Goal: Use online tool/utility: Use online tool/utility

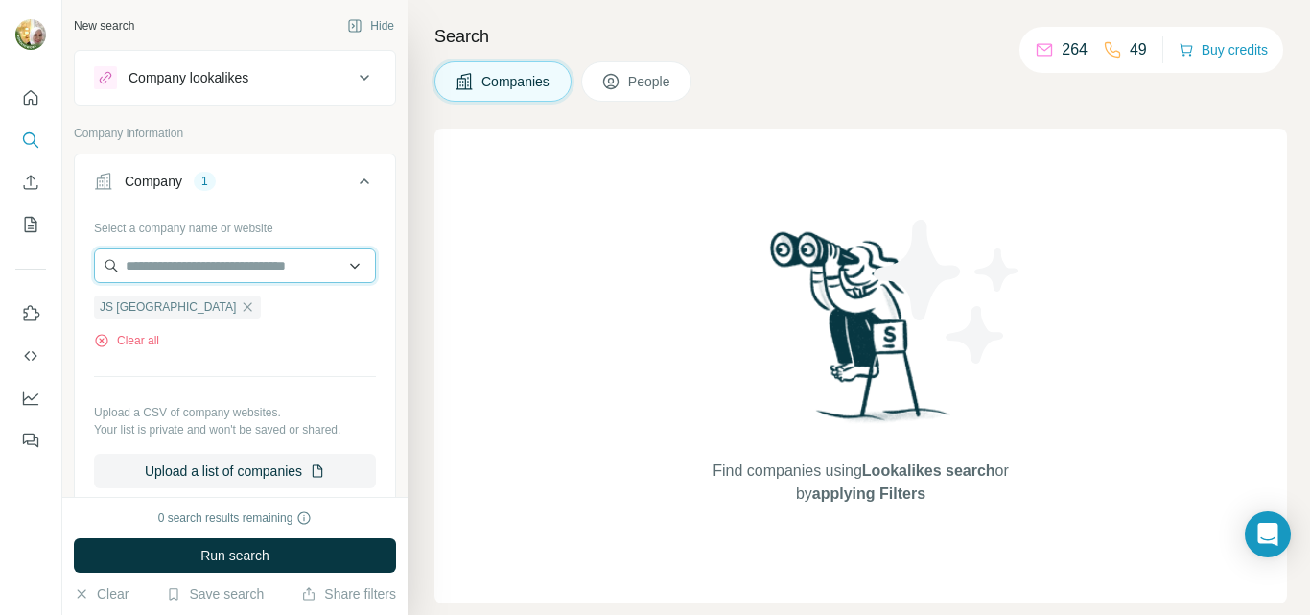
click at [168, 268] on input "text" at bounding box center [235, 265] width 282 height 35
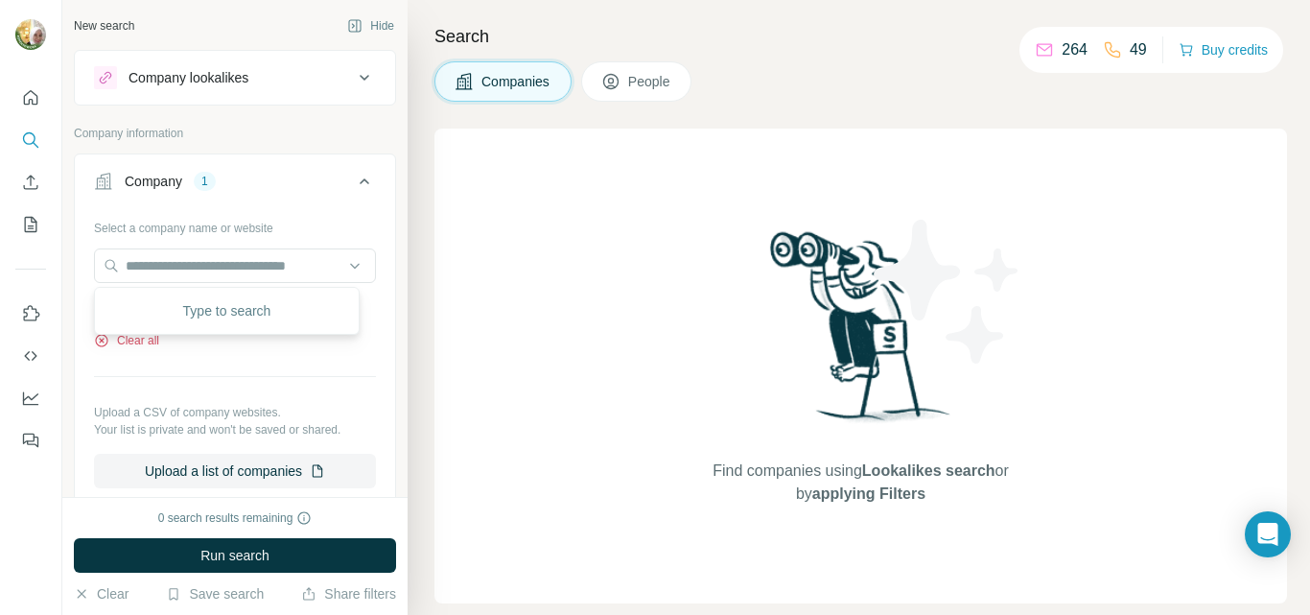
click at [140, 341] on button "Clear all" at bounding box center [126, 340] width 65 height 17
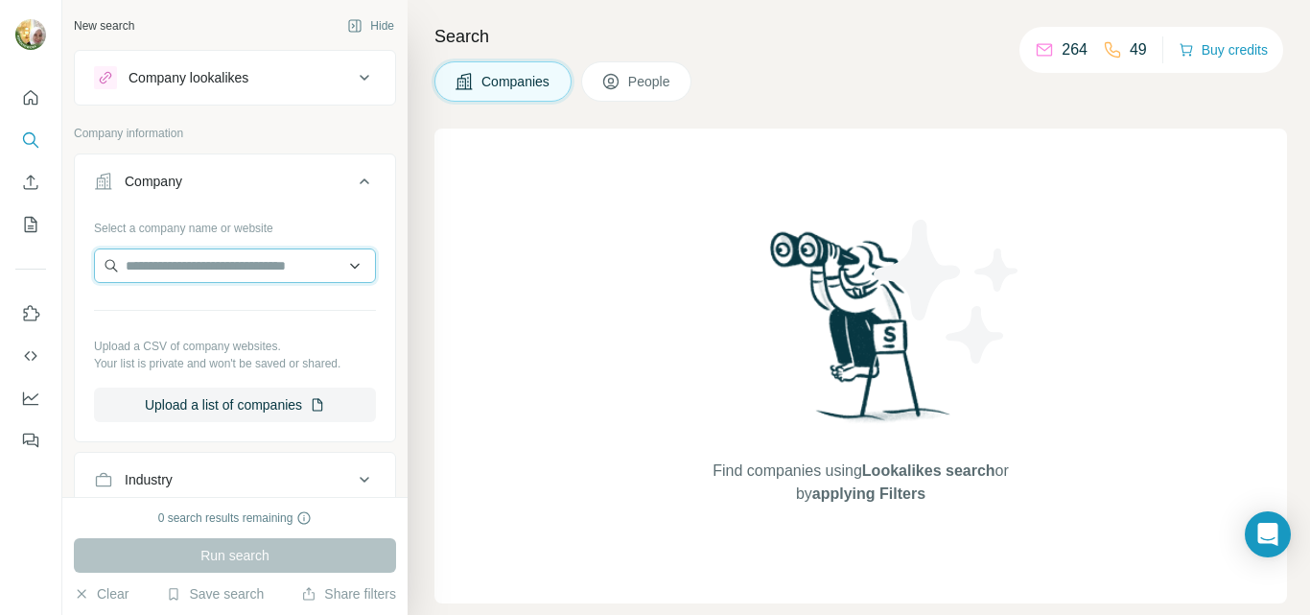
click at [152, 269] on input "text" at bounding box center [235, 265] width 282 height 35
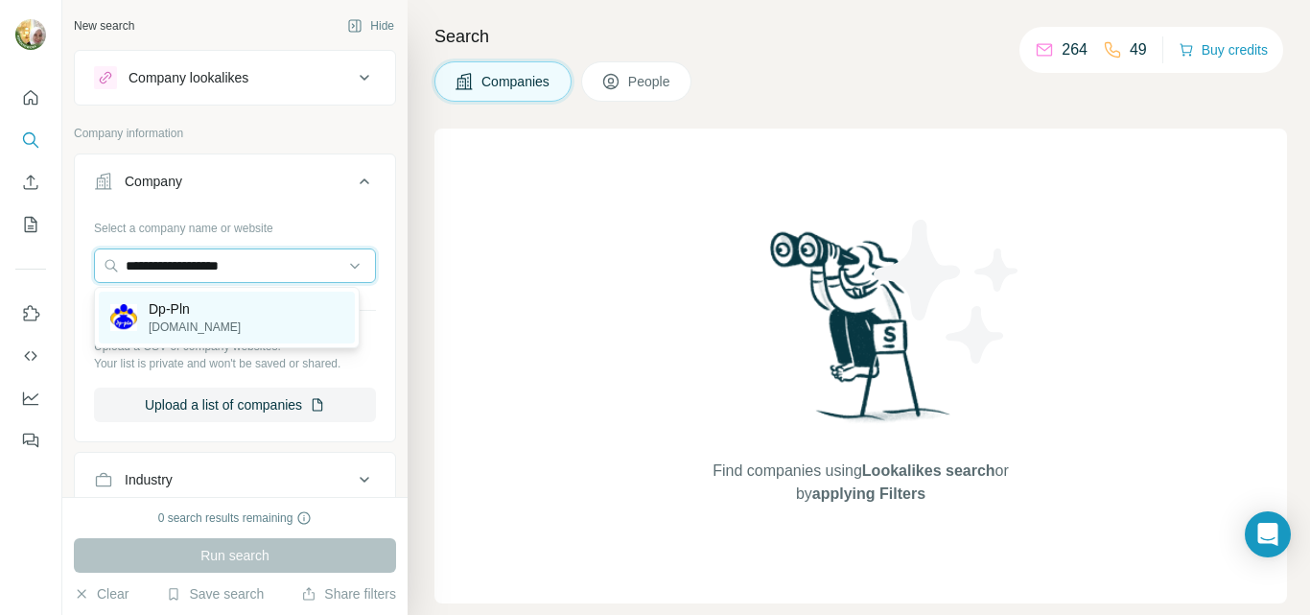
type input "**********"
click at [167, 309] on p "Dp-Pln" at bounding box center [195, 308] width 92 height 19
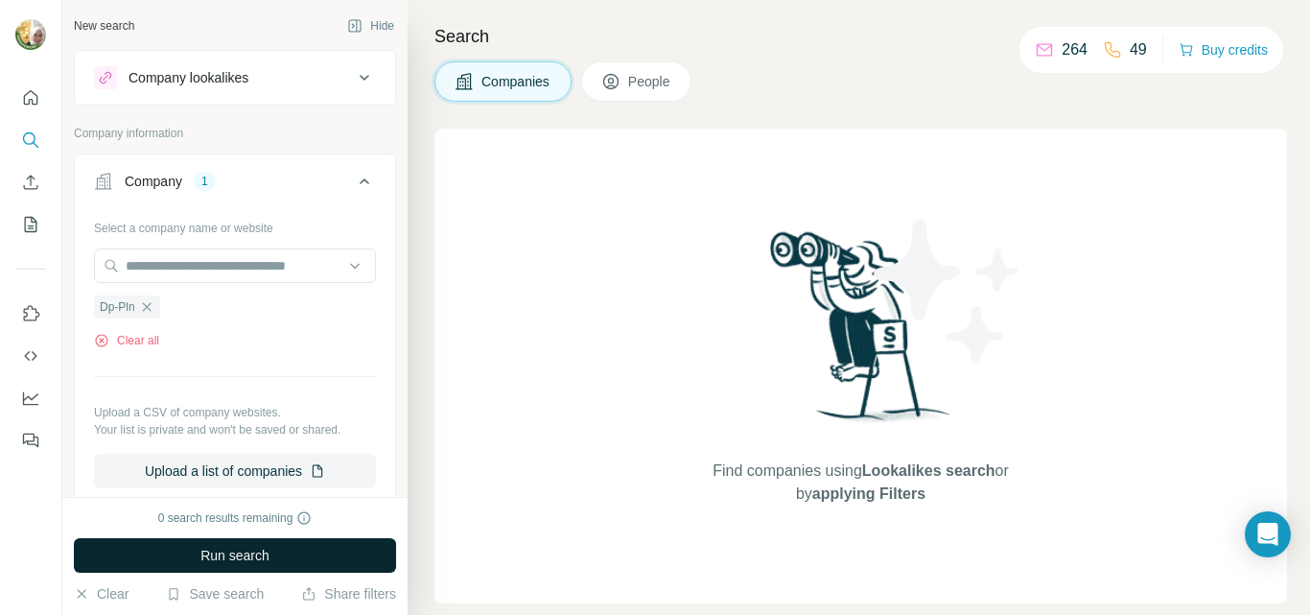
click at [219, 563] on span "Run search" at bounding box center [234, 555] width 69 height 19
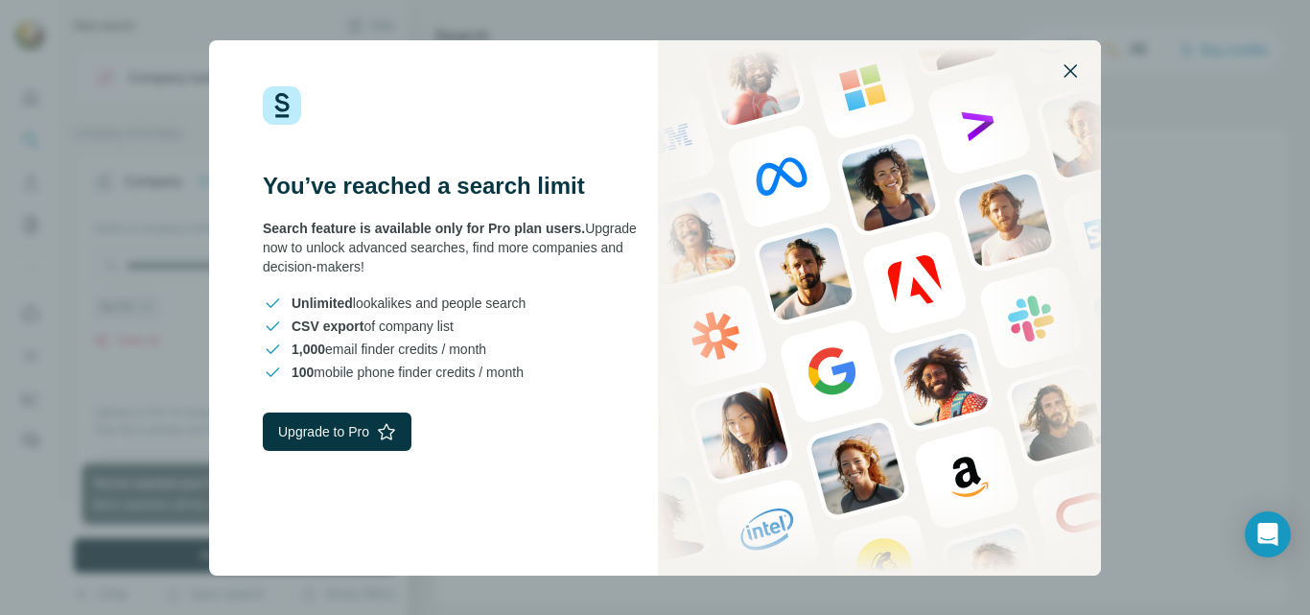
click at [1067, 68] on icon "button" at bounding box center [1070, 70] width 23 height 23
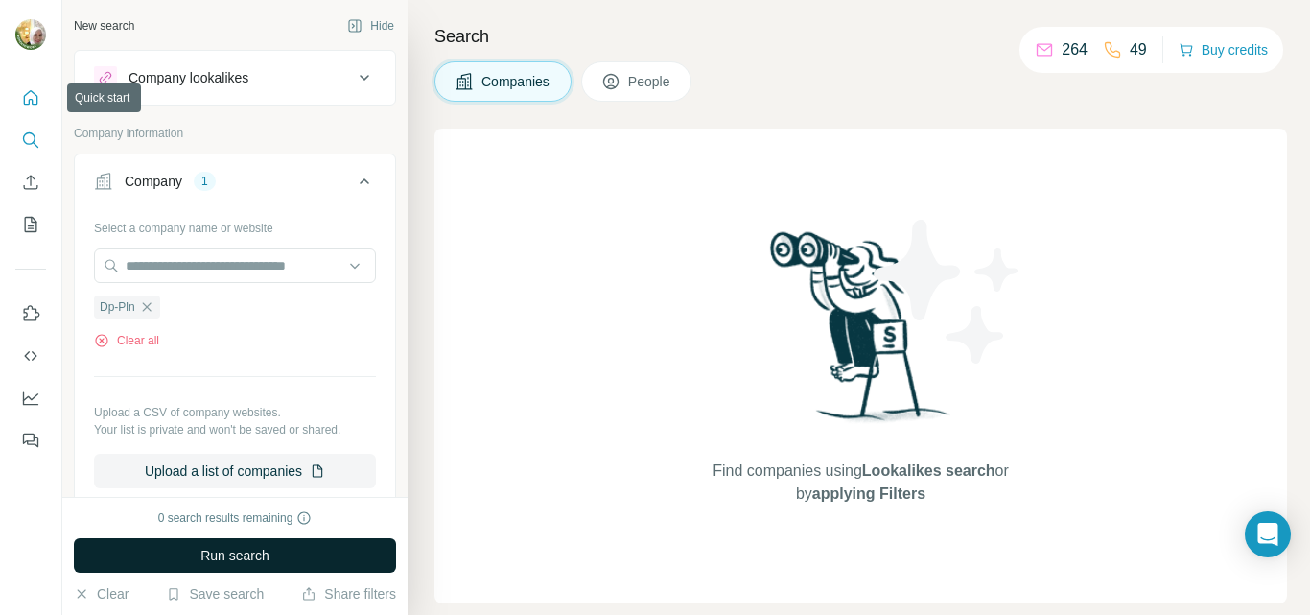
click at [32, 105] on icon "Quick start" at bounding box center [30, 97] width 19 height 19
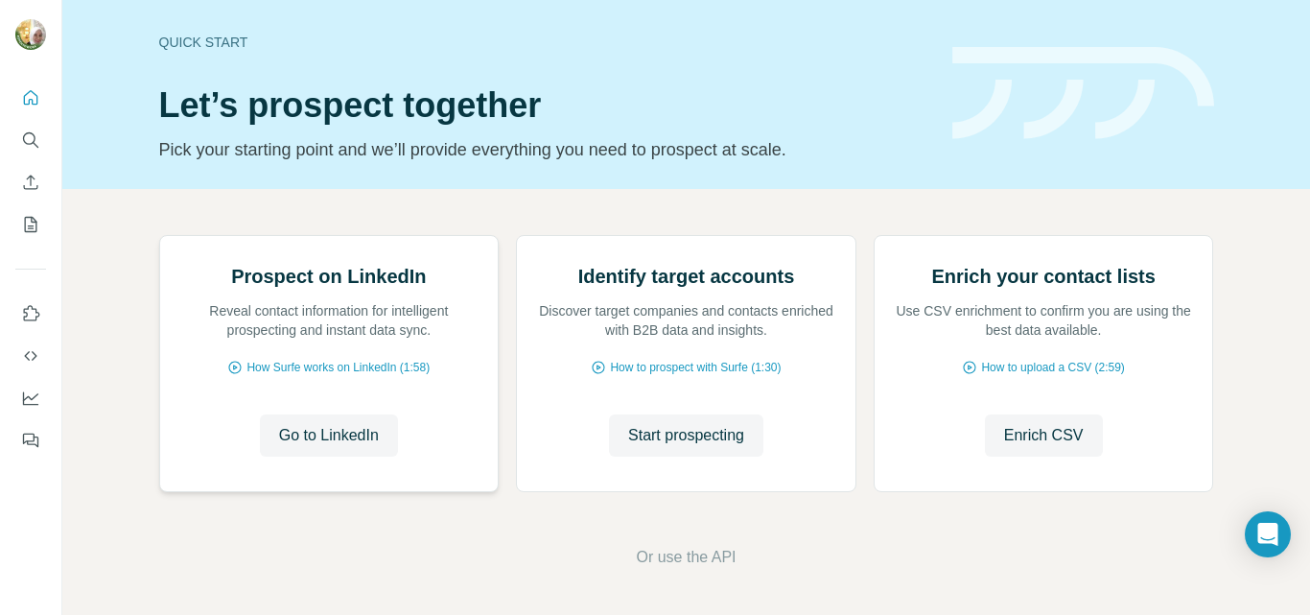
scroll to position [96, 0]
click at [33, 133] on icon "Search" at bounding box center [29, 138] width 12 height 12
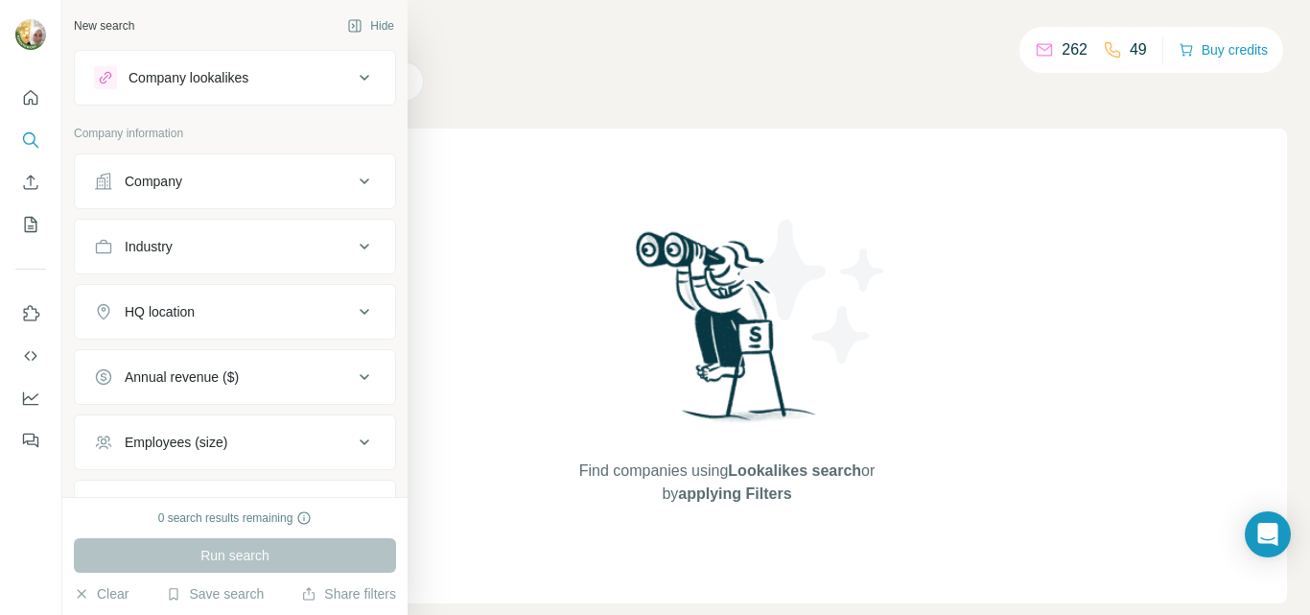
click at [163, 186] on div "Company" at bounding box center [154, 181] width 58 height 19
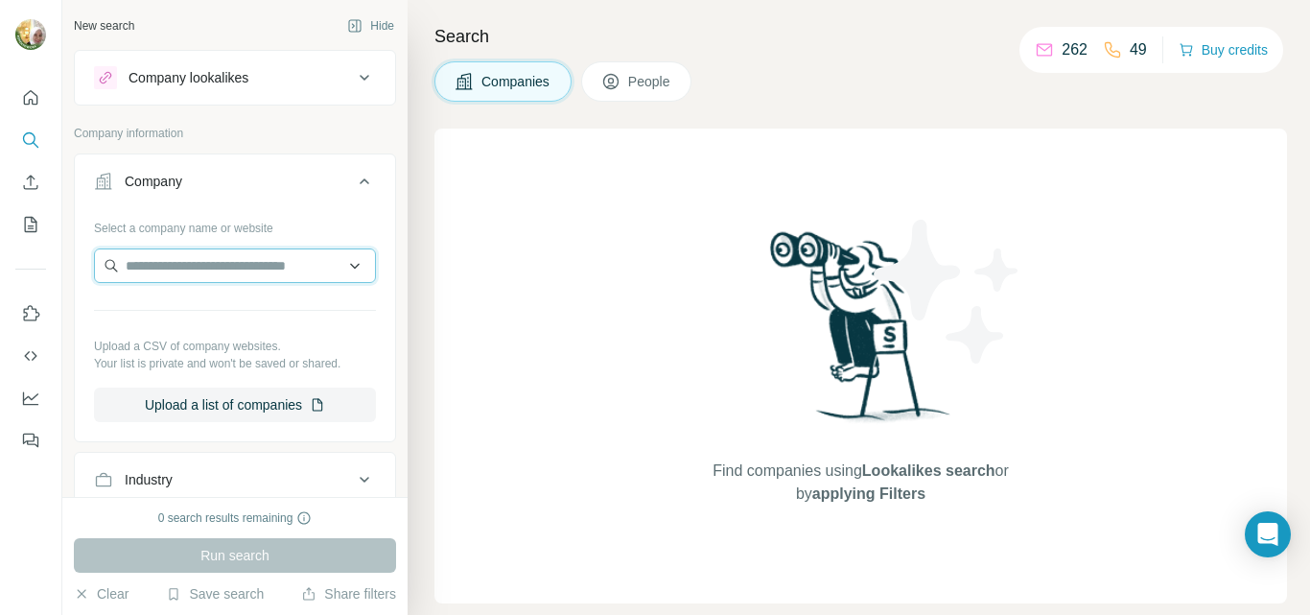
click at [211, 269] on input "text" at bounding box center [235, 265] width 282 height 35
paste input "**********"
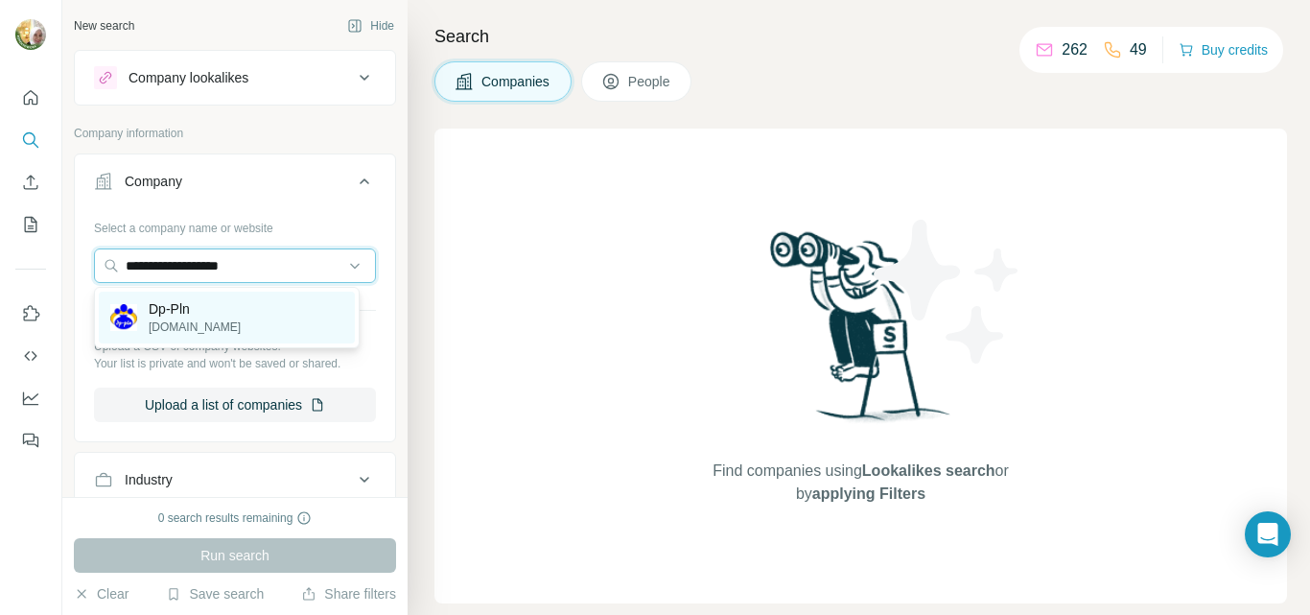
type input "**********"
click at [146, 304] on div "Dp-Pln [DOMAIN_NAME]" at bounding box center [175, 317] width 130 height 36
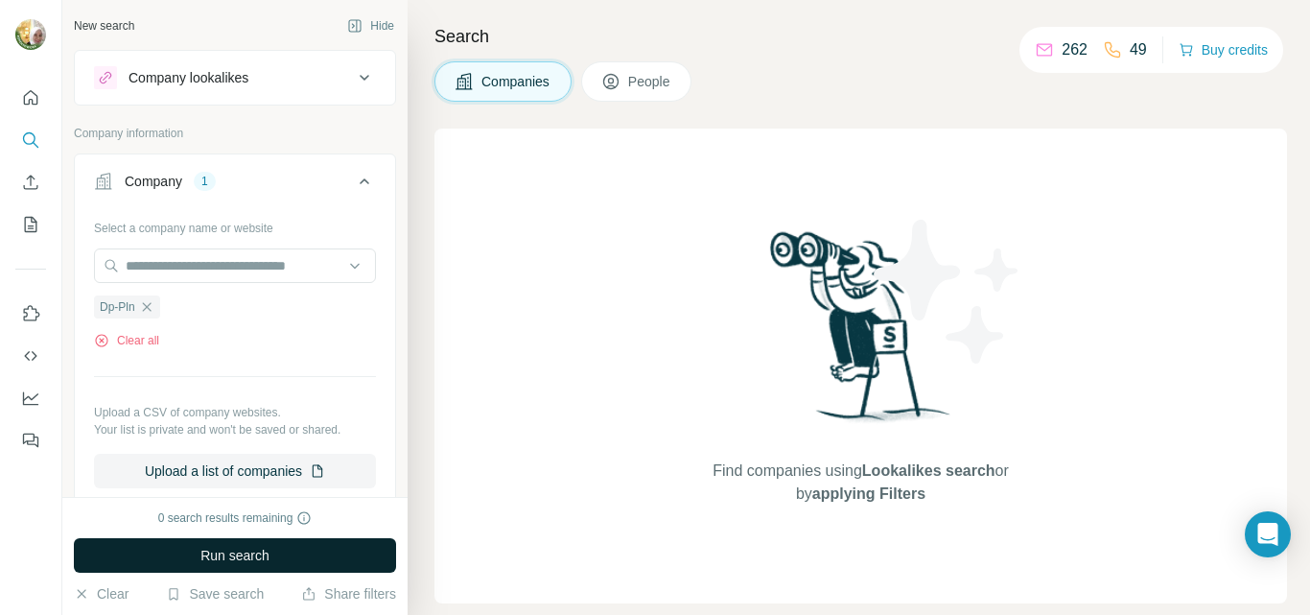
click at [232, 548] on span "Run search" at bounding box center [234, 555] width 69 height 19
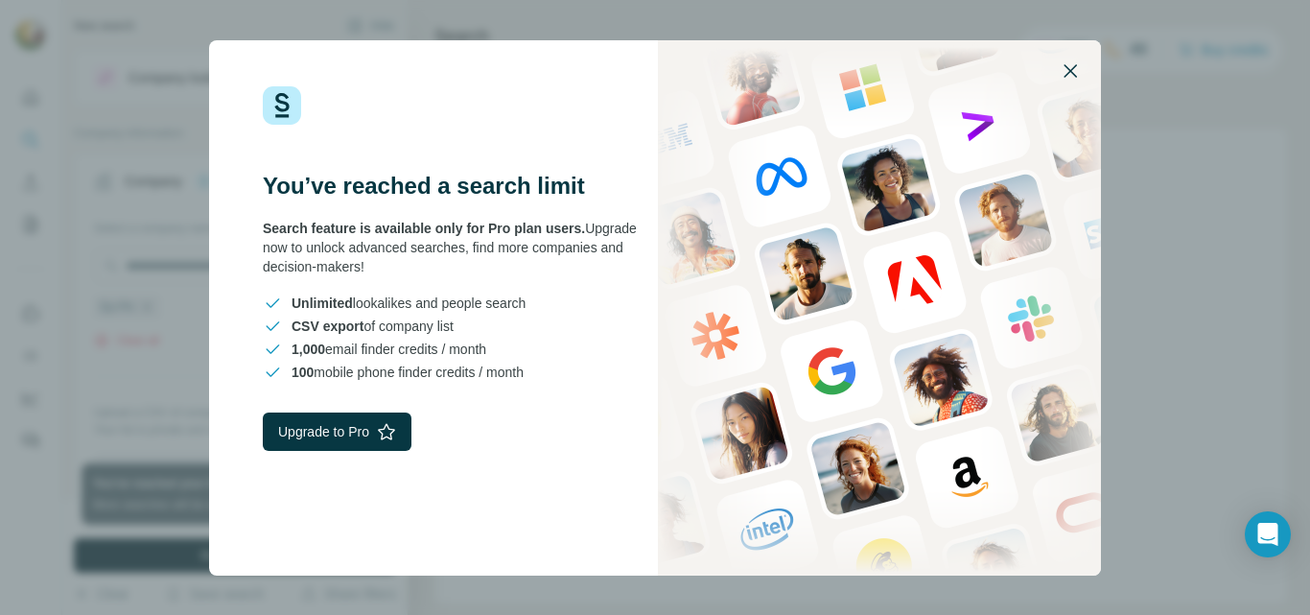
click at [1066, 63] on icon "button" at bounding box center [1070, 70] width 23 height 23
